Goal: Register for event/course

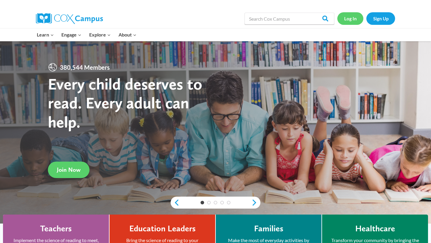
click at [351, 19] on link "Log In" at bounding box center [351, 18] width 26 height 12
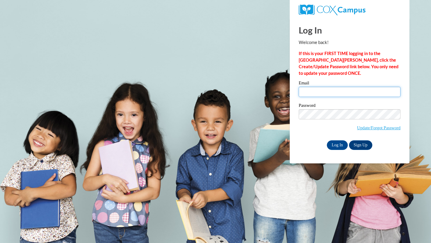
click at [326, 94] on input "Email" at bounding box center [350, 92] width 102 height 10
type input "pyaepyaekaung@gmail.com"
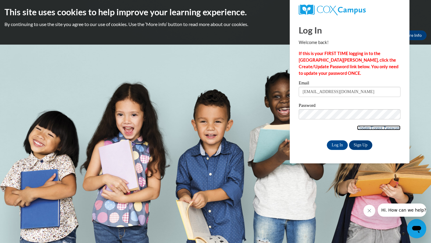
click at [366, 128] on link "Update/Forgot Password" at bounding box center [378, 128] width 43 height 5
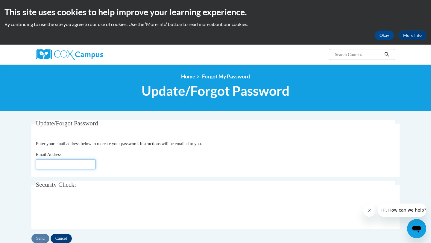
click at [67, 166] on input "Email Address" at bounding box center [66, 164] width 60 height 10
type input "pyaepyaekaung@gmail.com"
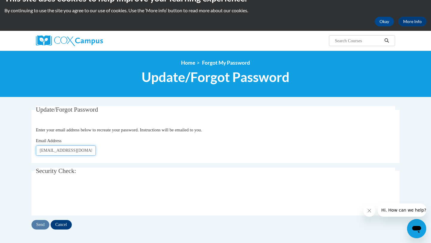
scroll to position [63, 0]
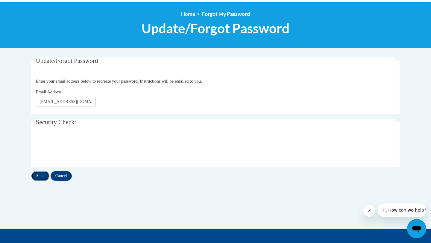
click at [40, 173] on input "Send" at bounding box center [40, 176] width 18 height 10
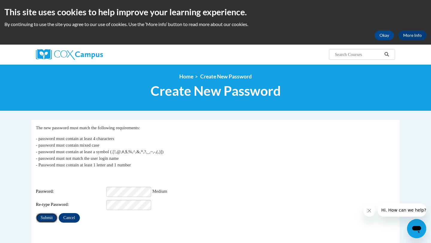
click at [43, 213] on input "Submit" at bounding box center [47, 218] width 22 height 10
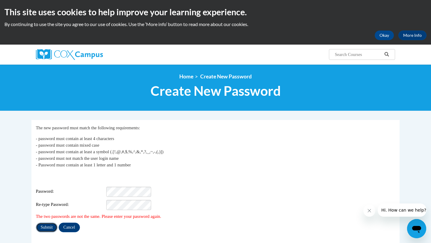
click at [49, 224] on input "Submit" at bounding box center [47, 228] width 22 height 10
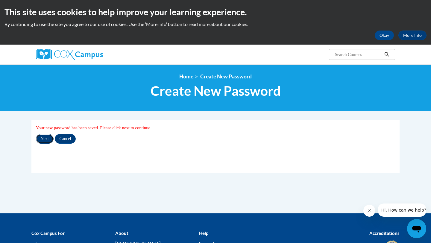
click at [47, 138] on input "Next" at bounding box center [45, 139] width 18 height 10
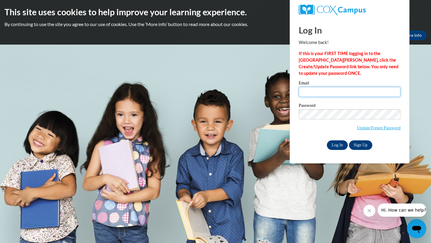
type input "pyaepyaekaung@gmail.com"
click at [344, 146] on input "Log In" at bounding box center [337, 146] width 21 height 10
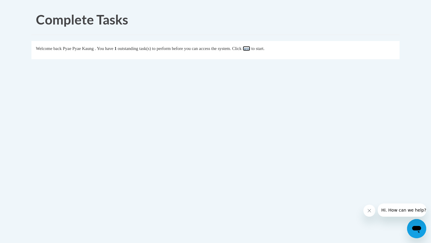
click at [251, 49] on link "here" at bounding box center [246, 48] width 7 height 5
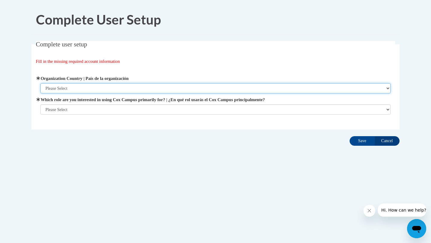
click at [66, 86] on select "Please Select [GEOGRAPHIC_DATA] | [GEOGRAPHIC_DATA] Outside of [GEOGRAPHIC_DATA…" at bounding box center [215, 88] width 351 height 10
select select "2ba6c5f2-6ab4-47b5-9408-0a73ae60d186"
click at [40, 83] on select "Please Select United States | Estados Unidos Outside of the United States | Fue…" at bounding box center [215, 88] width 351 height 10
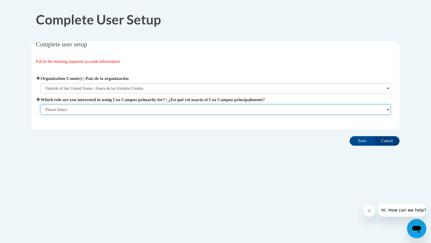
click at [67, 106] on select "Please Select College/University | Colegio/Universidad Community/Nonprofit Part…" at bounding box center [215, 110] width 351 height 10
select select "fbf2d438-af2f-41f8-98f1-81c410e29de3"
click at [40, 115] on select "Please Select College/University | Colegio/Universidad Community/Nonprofit Part…" at bounding box center [215, 110] width 351 height 10
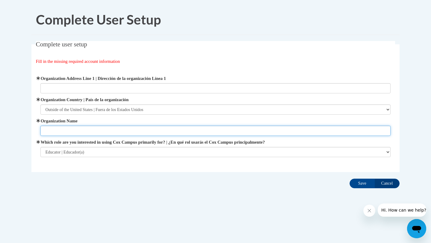
click at [159, 134] on input "Organization Name" at bounding box center [215, 131] width 351 height 10
type input "NA"
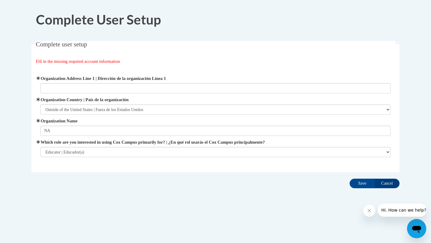
type input "Kilomet lek 4 village, Sankat Phsa kandal, Poipet City, Banteay Meanchey Provin…"
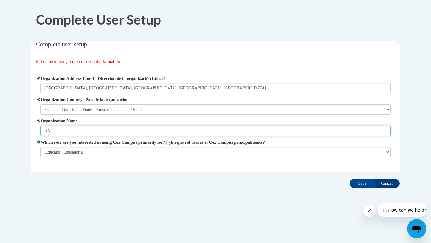
drag, startPoint x: 93, startPoint y: 131, endPoint x: 0, endPoint y: 126, distance: 93.3
click at [0, 126] on body "Complete User Setup Complete user setup Fill in the missing required account in…" at bounding box center [215, 121] width 431 height 243
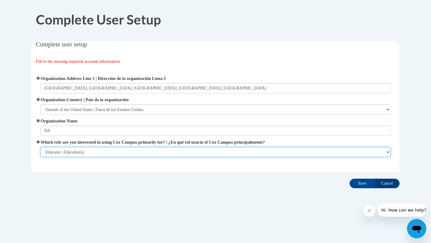
click at [97, 152] on select "Please Select College/University | Colegio/Universidad Community/Nonprofit Part…" at bounding box center [215, 152] width 351 height 10
click at [40, 147] on select "Please Select College/University | Colegio/Universidad Community/Nonprofit Part…" at bounding box center [215, 152] width 351 height 10
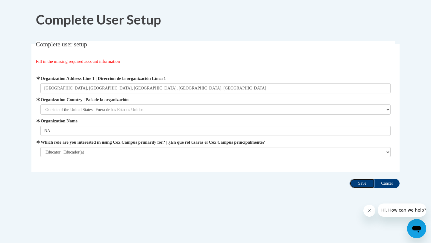
click at [361, 182] on input "Save" at bounding box center [362, 184] width 25 height 10
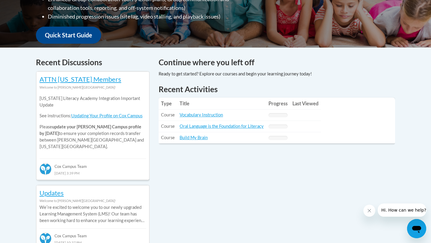
scroll to position [208, 0]
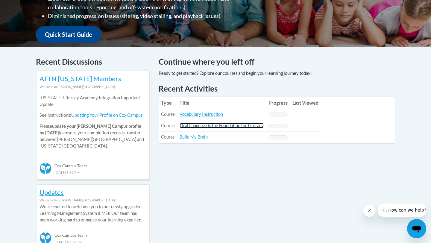
click at [242, 127] on link "Oral Language is the Foundation for Literacy" at bounding box center [222, 125] width 84 height 5
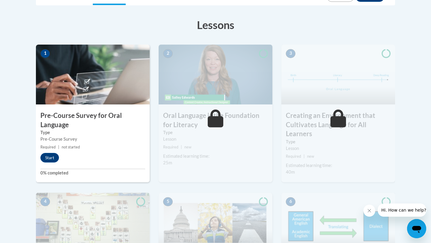
scroll to position [157, 0]
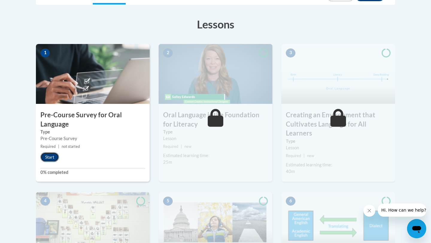
click at [48, 156] on button "Start" at bounding box center [49, 158] width 19 height 10
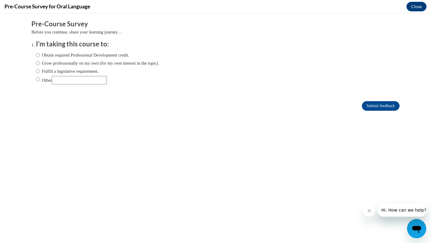
scroll to position [0, 0]
click at [61, 56] on label "Obtain required Professional Development credit." at bounding box center [82, 55] width 93 height 7
click at [40, 56] on input "Obtain required Professional Development credit." at bounding box center [38, 55] width 4 height 7
radio input "true"
click at [379, 107] on input "Submit feedback" at bounding box center [381, 106] width 38 height 10
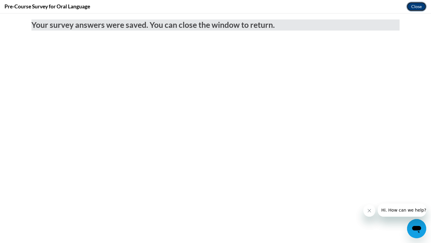
click at [418, 9] on button "Close" at bounding box center [417, 7] width 20 height 10
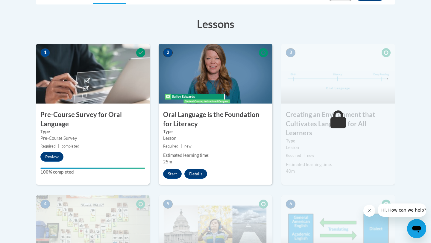
scroll to position [101, 0]
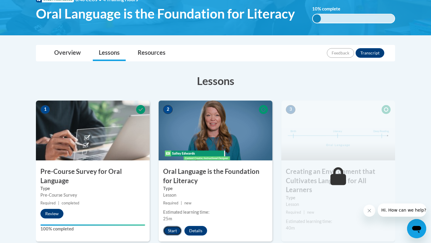
click at [177, 230] on button "Start" at bounding box center [172, 231] width 19 height 10
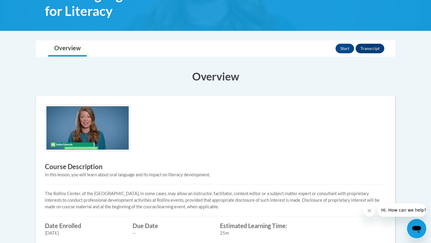
scroll to position [127, 0]
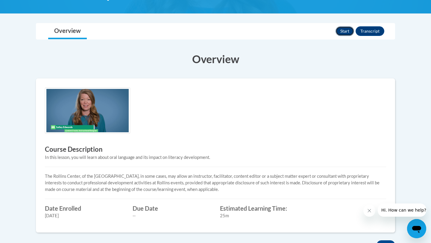
click at [345, 31] on button "Start" at bounding box center [345, 31] width 19 height 10
click at [338, 33] on button "Resume" at bounding box center [342, 31] width 24 height 10
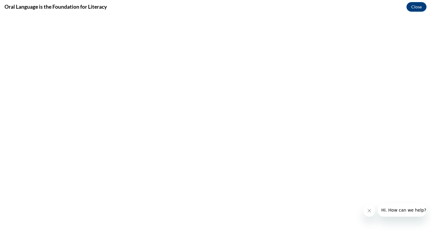
click at [367, 213] on icon "Close message from company" at bounding box center [369, 211] width 5 height 5
click at [411, 8] on button "Close" at bounding box center [417, 7] width 20 height 10
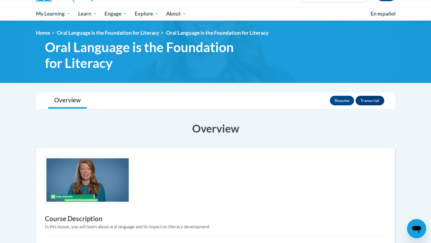
scroll to position [58, 0]
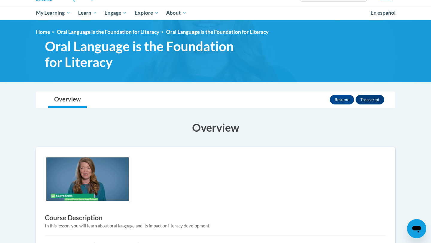
click at [100, 186] on img at bounding box center [87, 179] width 85 height 46
click at [102, 186] on img at bounding box center [87, 179] width 85 height 46
click at [334, 101] on button "Resume" at bounding box center [342, 100] width 24 height 10
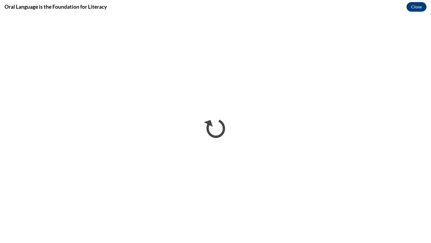
scroll to position [0, 0]
